Goal: Information Seeking & Learning: Learn about a topic

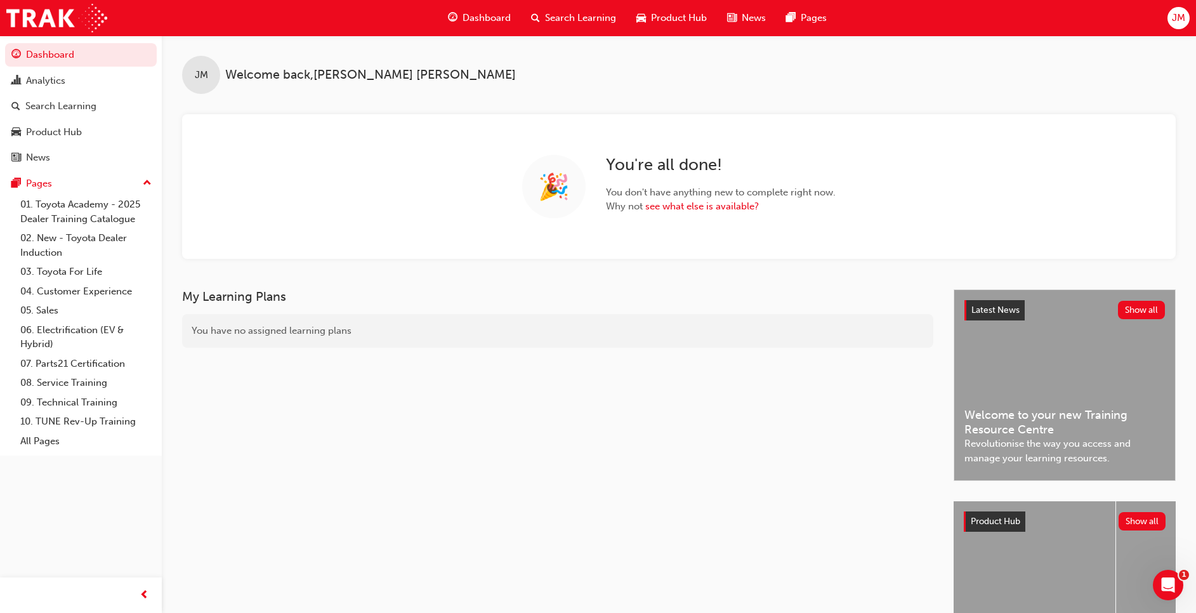
click at [574, 19] on span "Search Learning" at bounding box center [580, 18] width 71 height 15
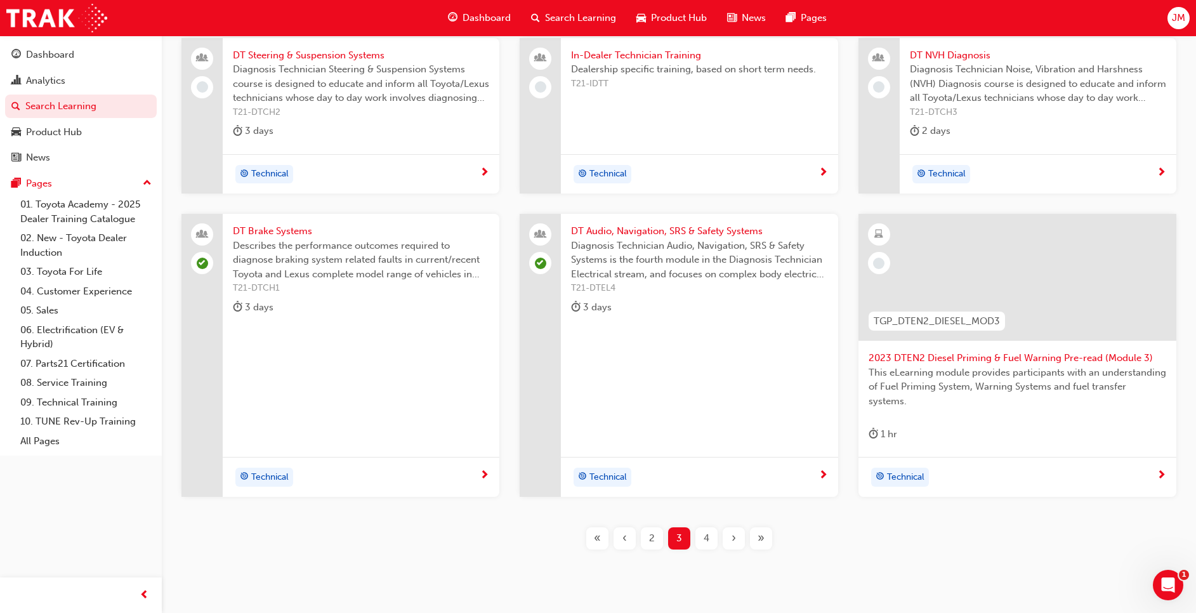
scroll to position [295, 0]
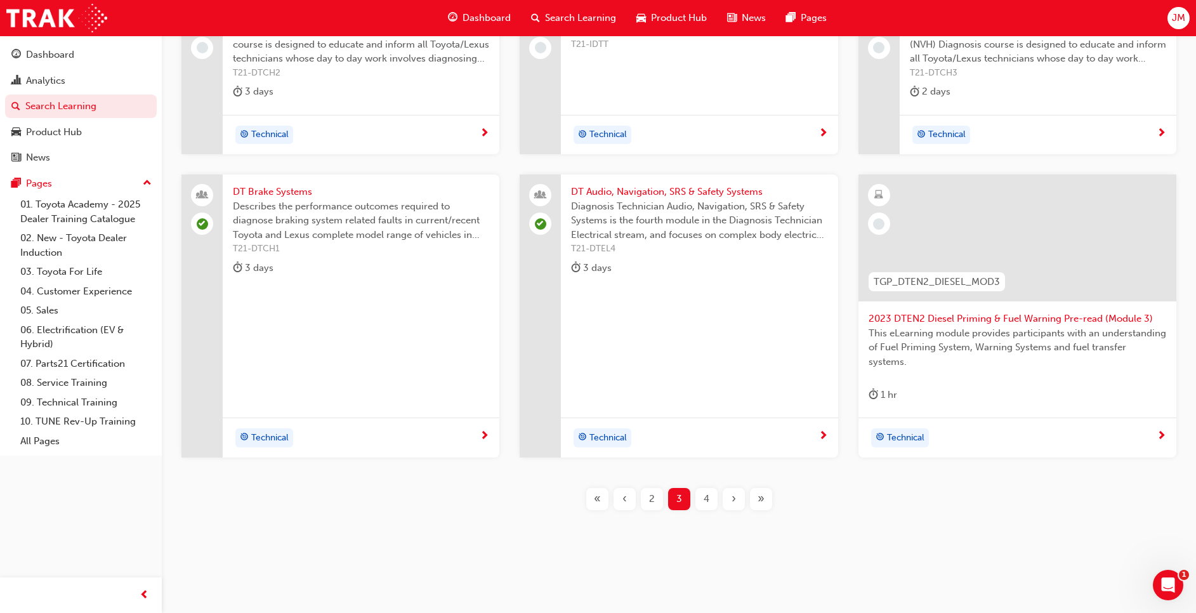
click at [660, 504] on div "2" at bounding box center [652, 499] width 22 height 22
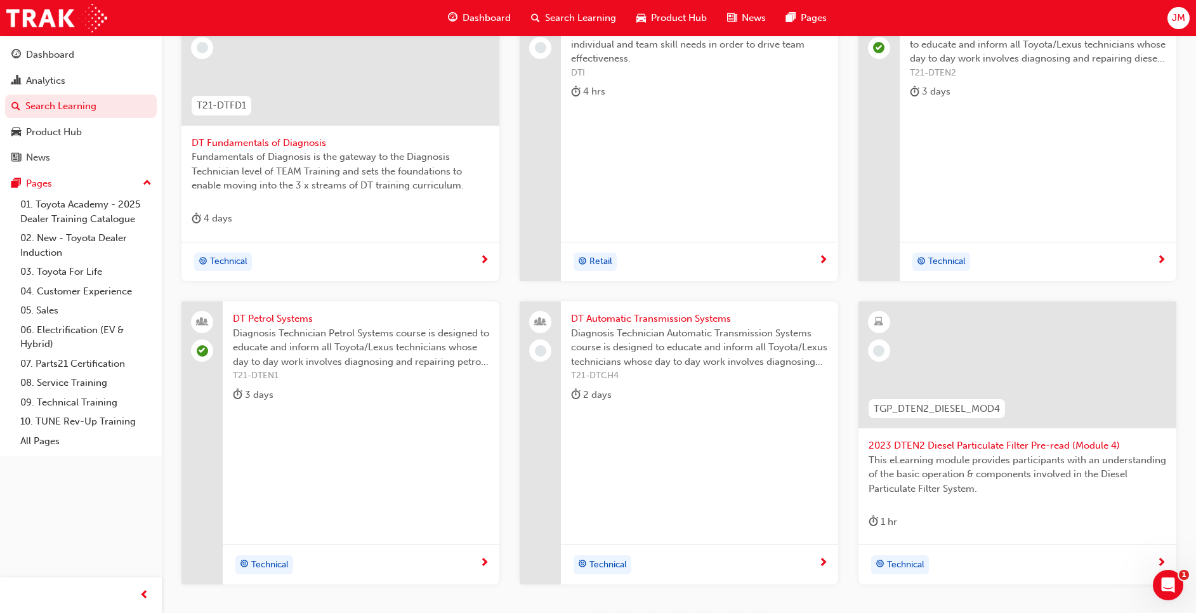
click at [675, 385] on div "DT Automatic Transmission Systems Diagnosis Technician Automatic Transmission S…" at bounding box center [699, 359] width 277 height 116
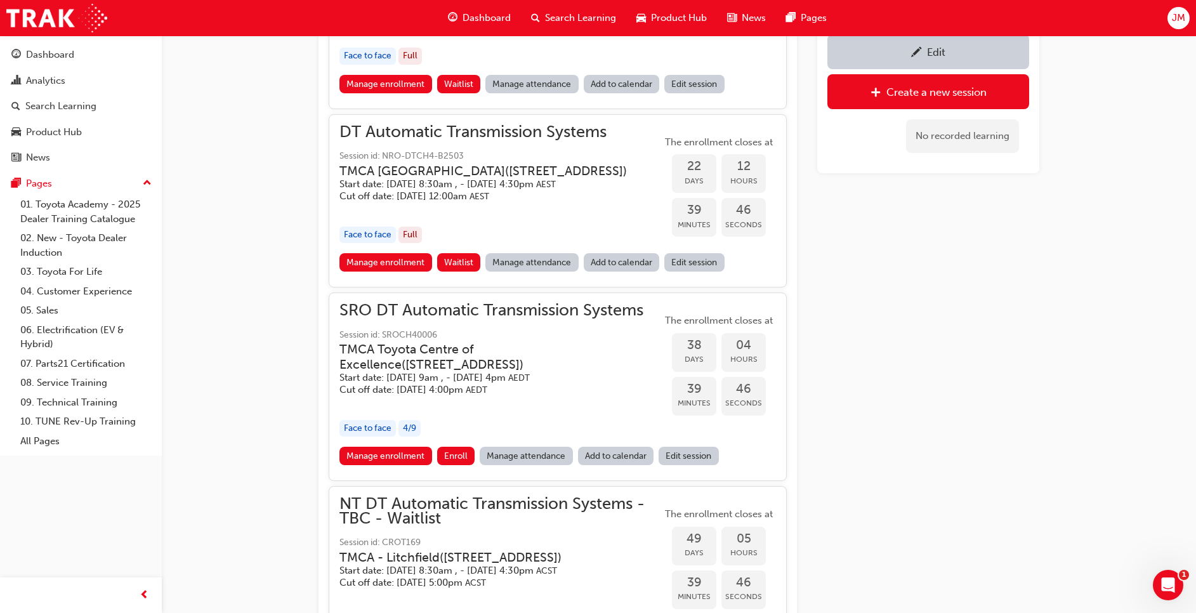
scroll to position [1746, 0]
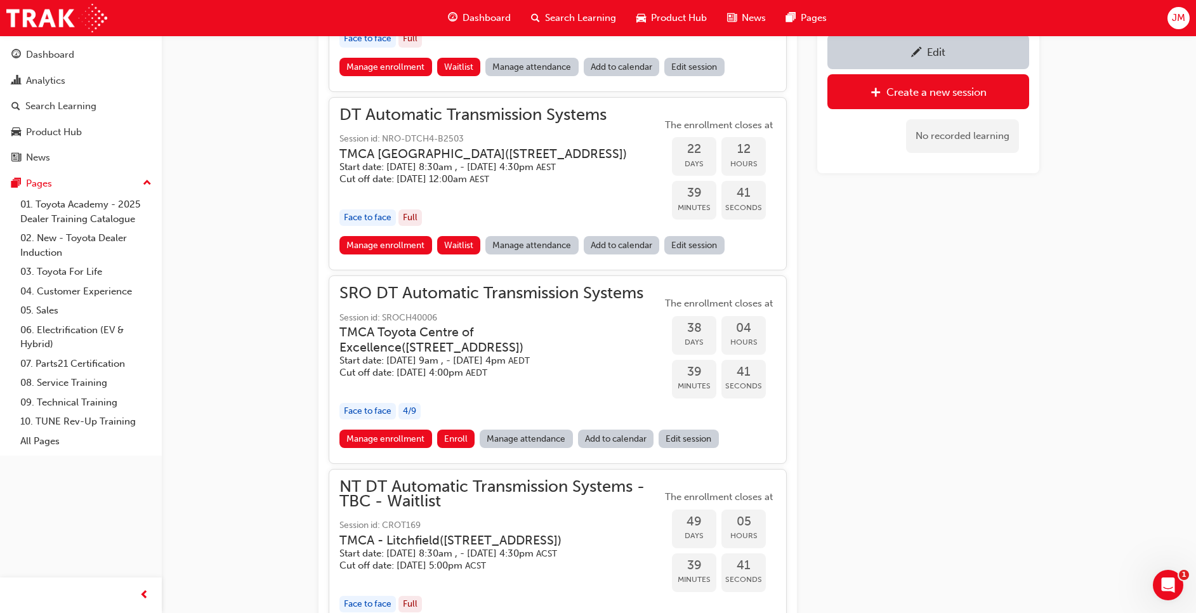
click at [542, 254] on link "Manage attendance" at bounding box center [531, 245] width 93 height 18
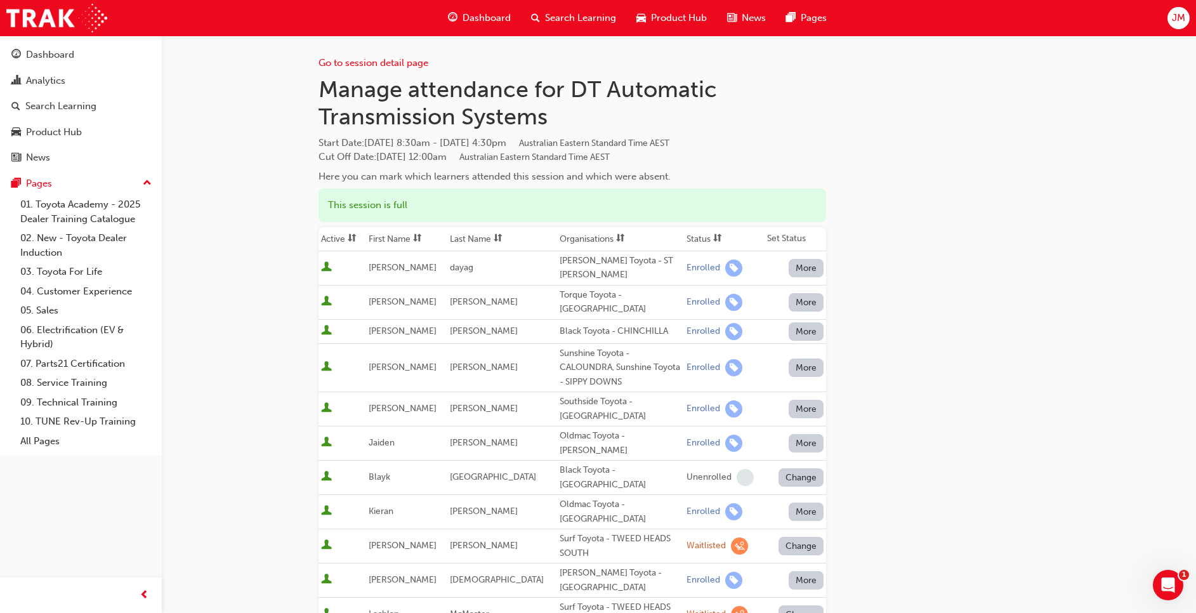
click at [593, 19] on span "Search Learning" at bounding box center [580, 18] width 71 height 15
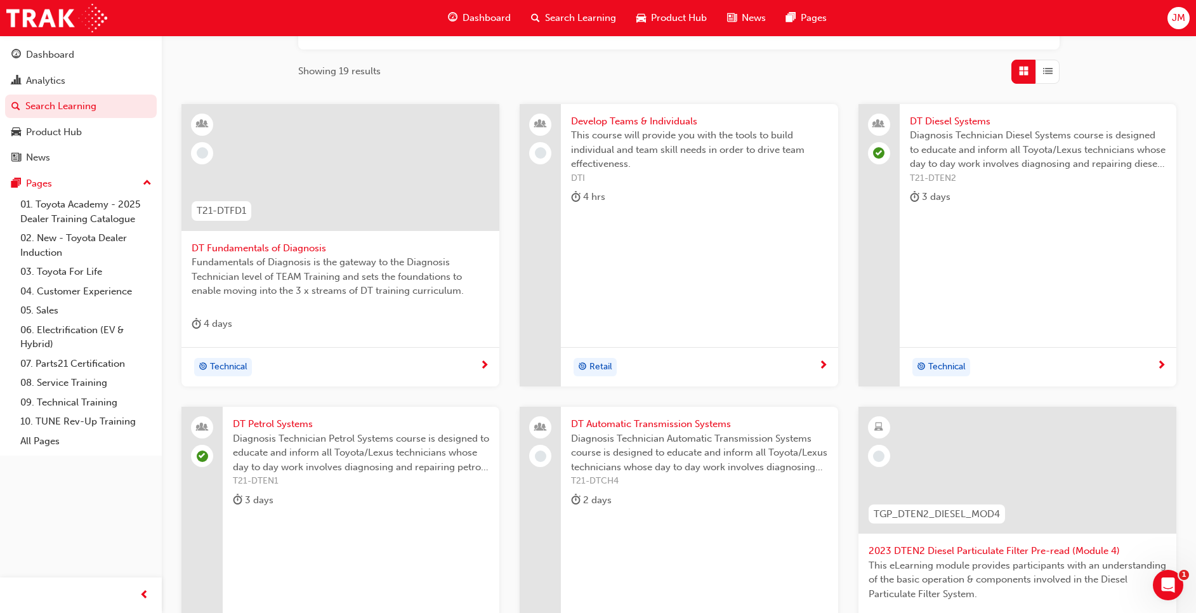
scroll to position [190, 0]
click at [1005, 230] on div "DT Diesel Systems Diagnosis Technician Diesel Systems course is designed to edu…" at bounding box center [1038, 244] width 277 height 283
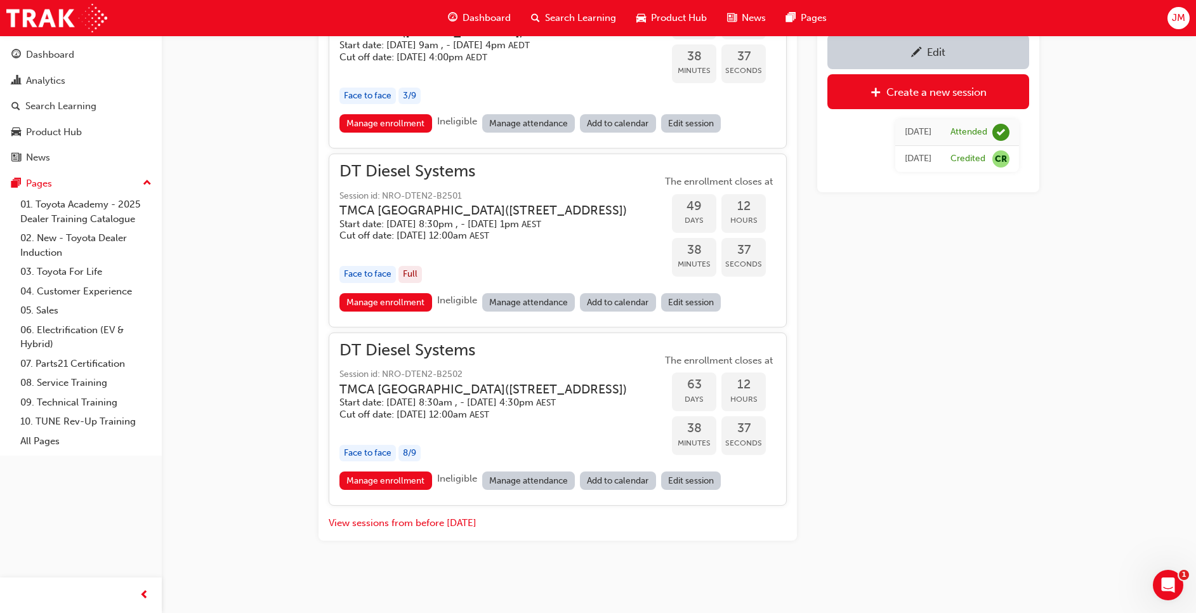
scroll to position [1416, 0]
click at [515, 293] on link "Manage attendance" at bounding box center [528, 302] width 93 height 18
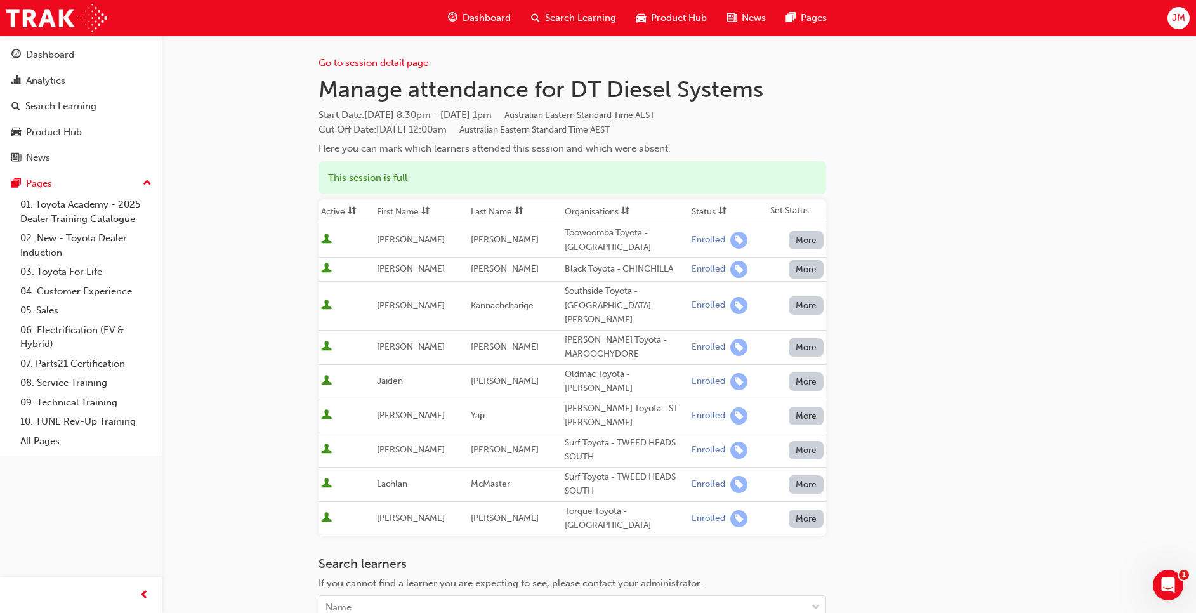
click at [588, 17] on span "Search Learning" at bounding box center [580, 18] width 71 height 15
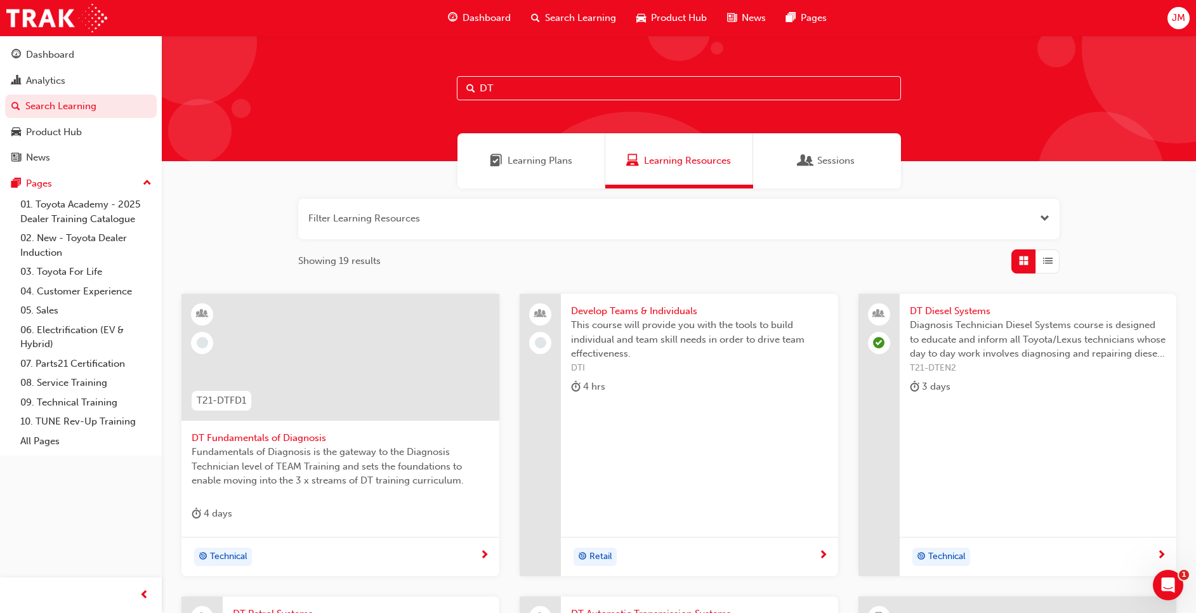
click at [1006, 348] on span "Diagnosis Technician Diesel Systems course is designed to educate and inform al…" at bounding box center [1038, 339] width 256 height 43
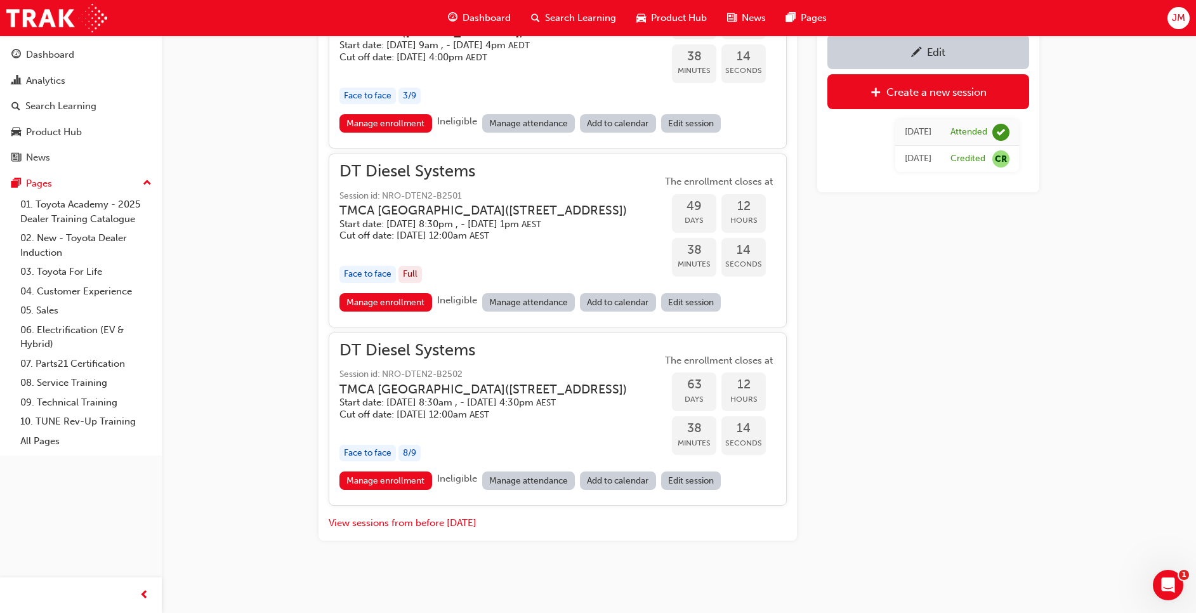
scroll to position [1416, 0]
